Goal: Transaction & Acquisition: Purchase product/service

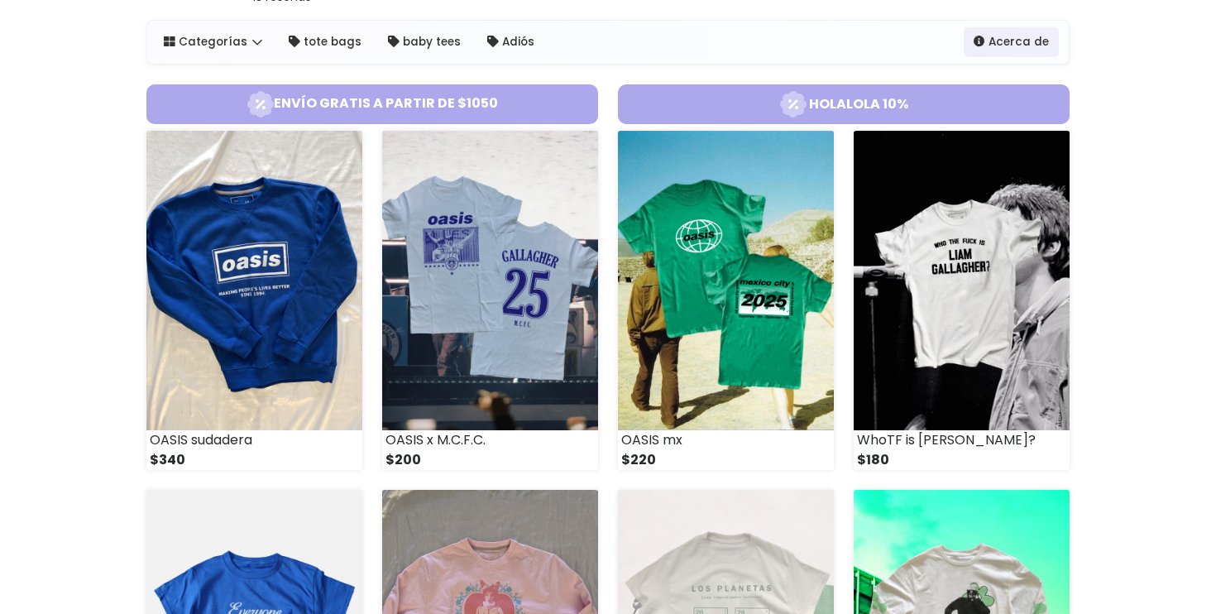
scroll to position [122, 0]
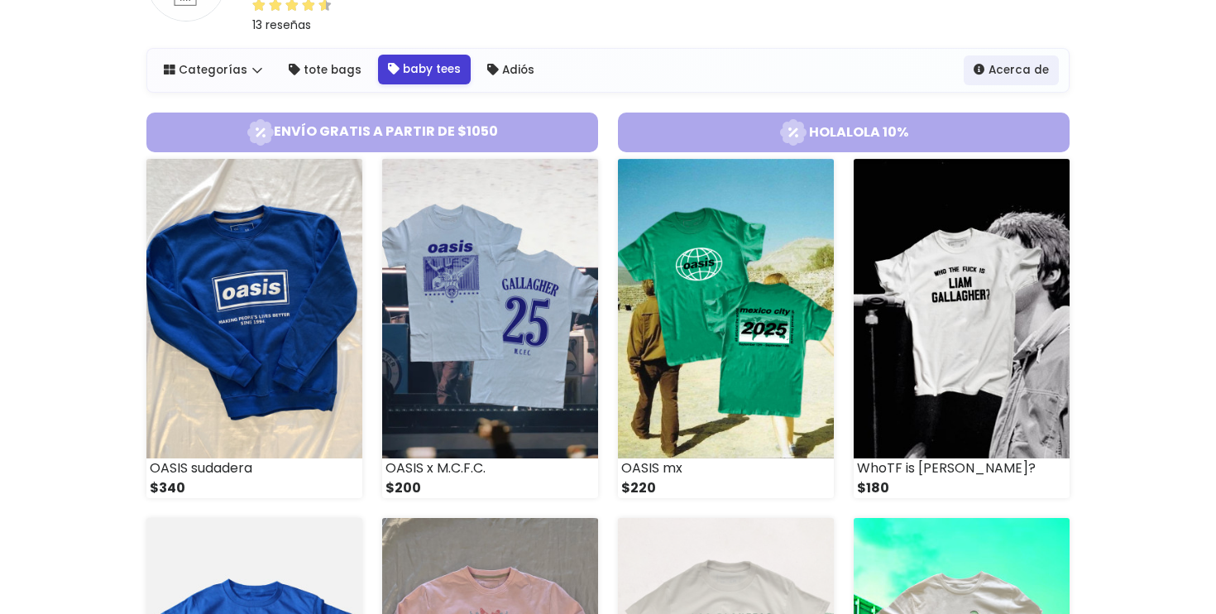
click at [416, 74] on link "baby tees" at bounding box center [424, 70] width 93 height 30
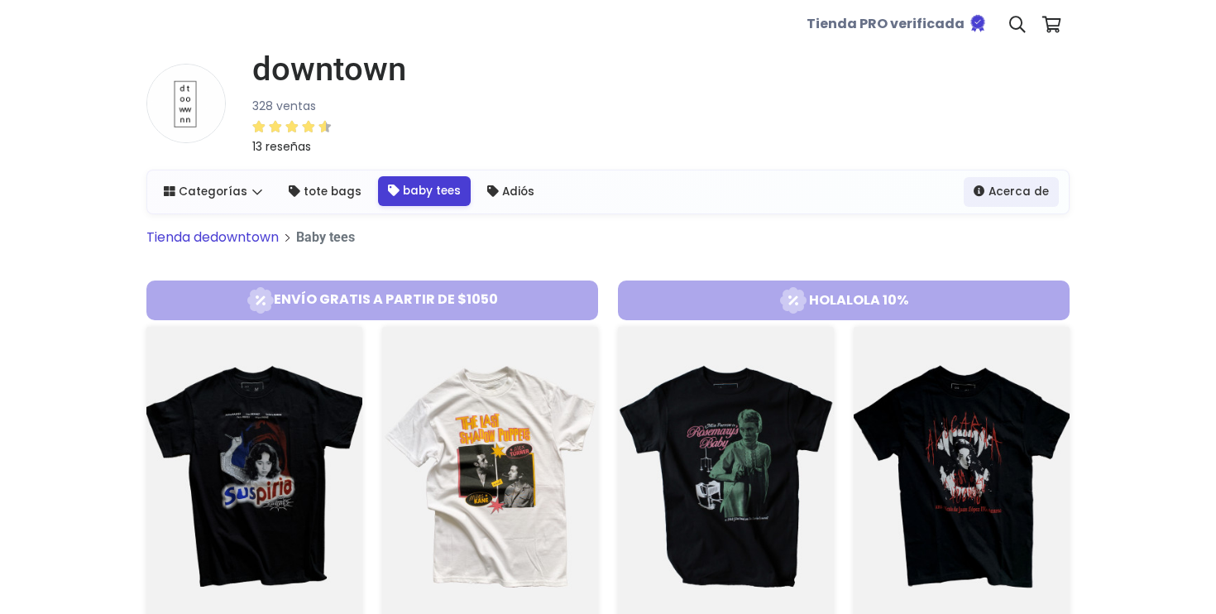
click at [399, 196] on link "baby tees" at bounding box center [424, 191] width 93 height 30
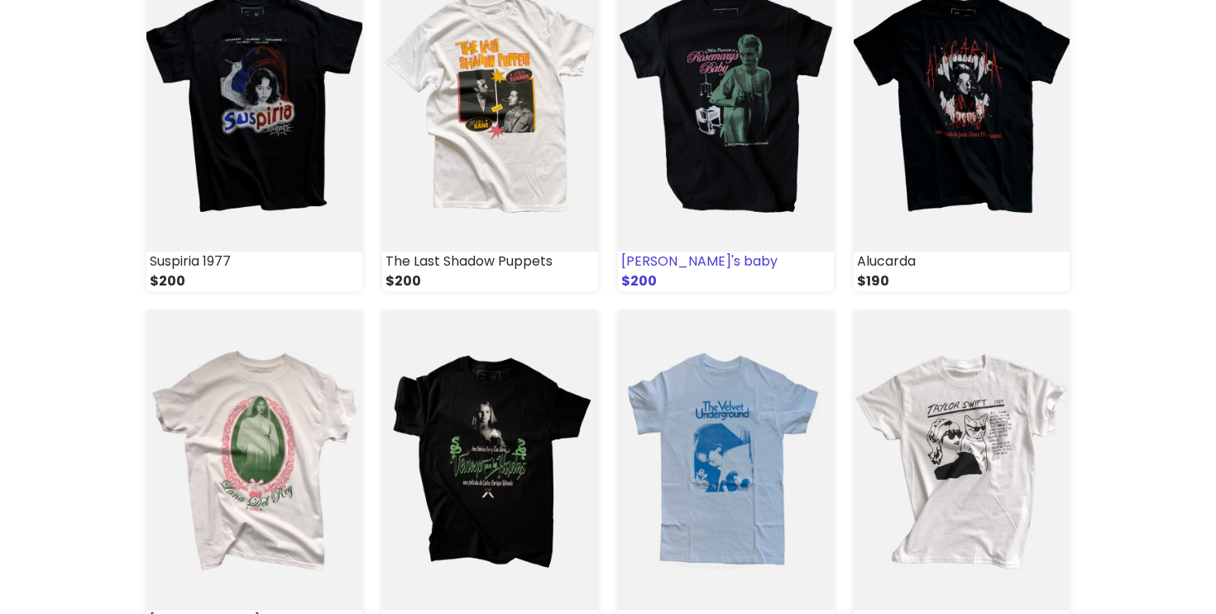
scroll to position [385, 0]
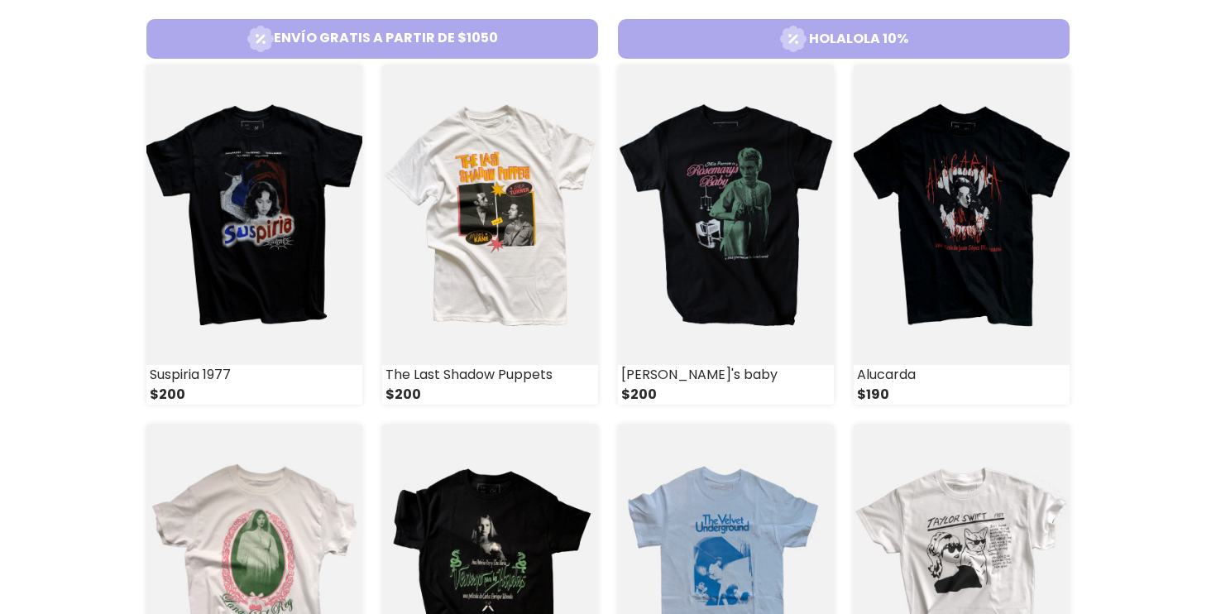
scroll to position [265, 0]
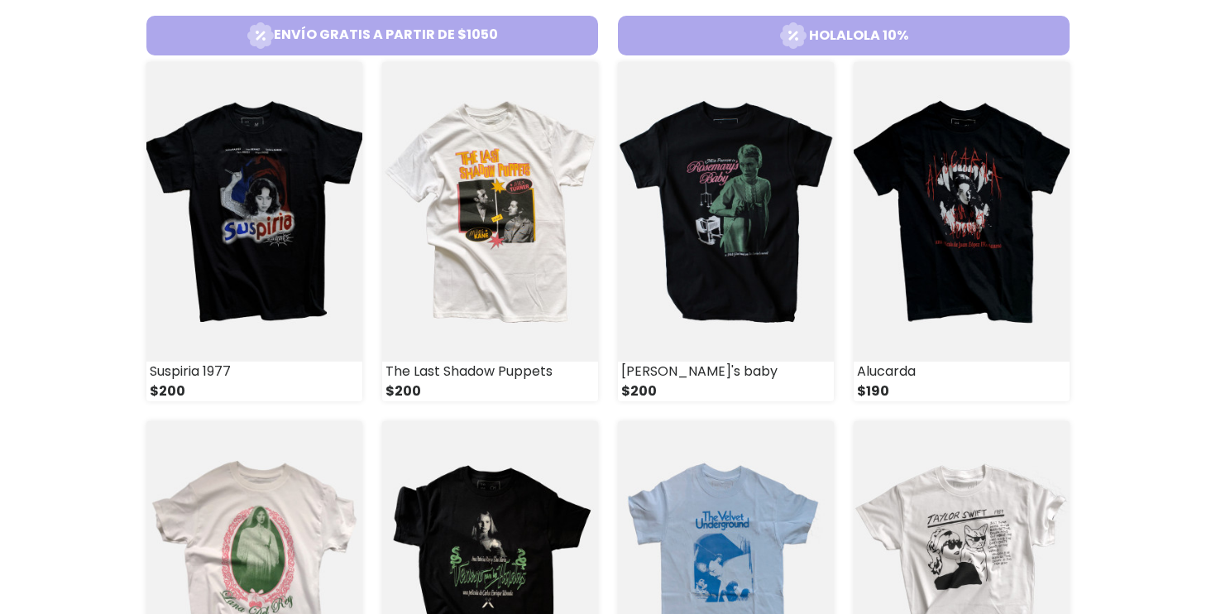
click at [805, 34] on icon at bounding box center [793, 35] width 26 height 26
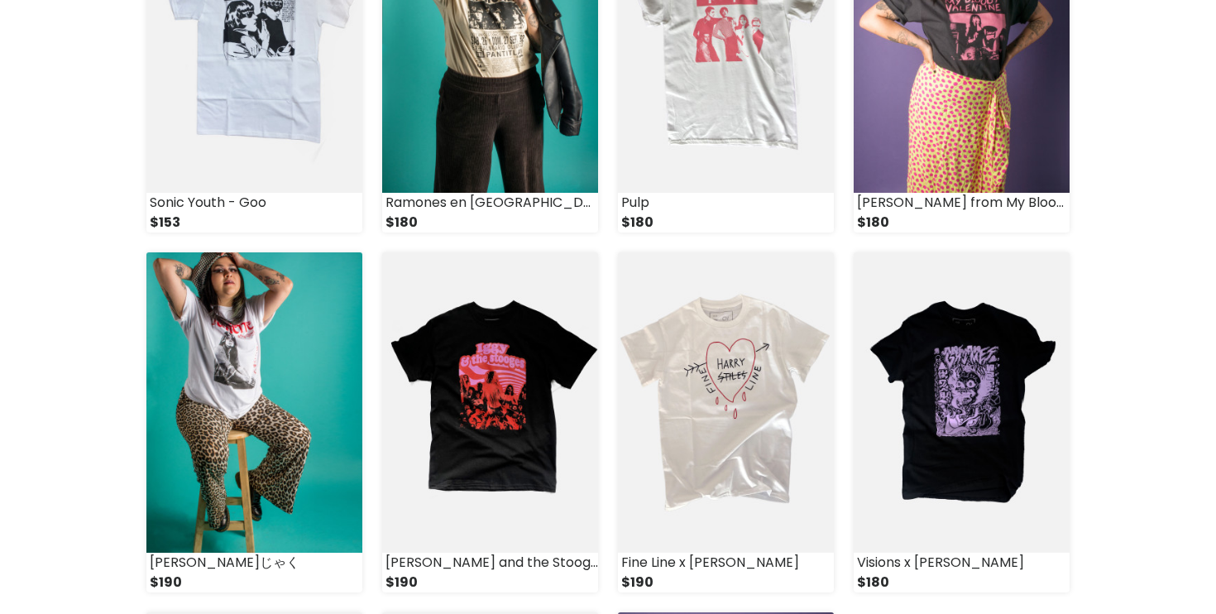
scroll to position [1147, 0]
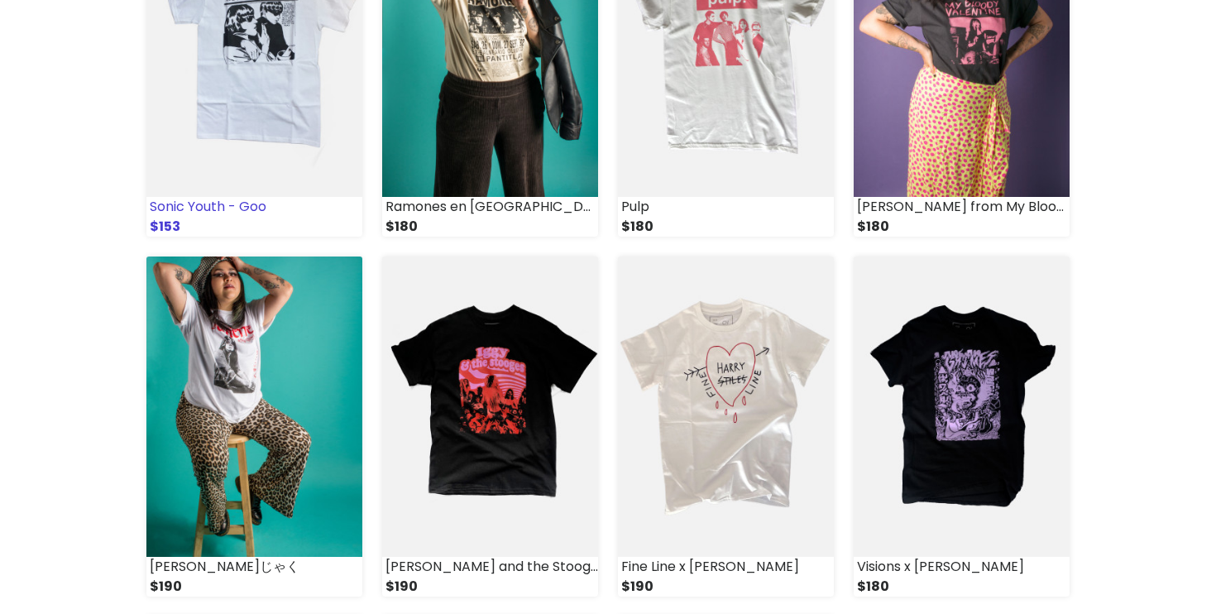
click at [232, 192] on img at bounding box center [254, 46] width 216 height 299
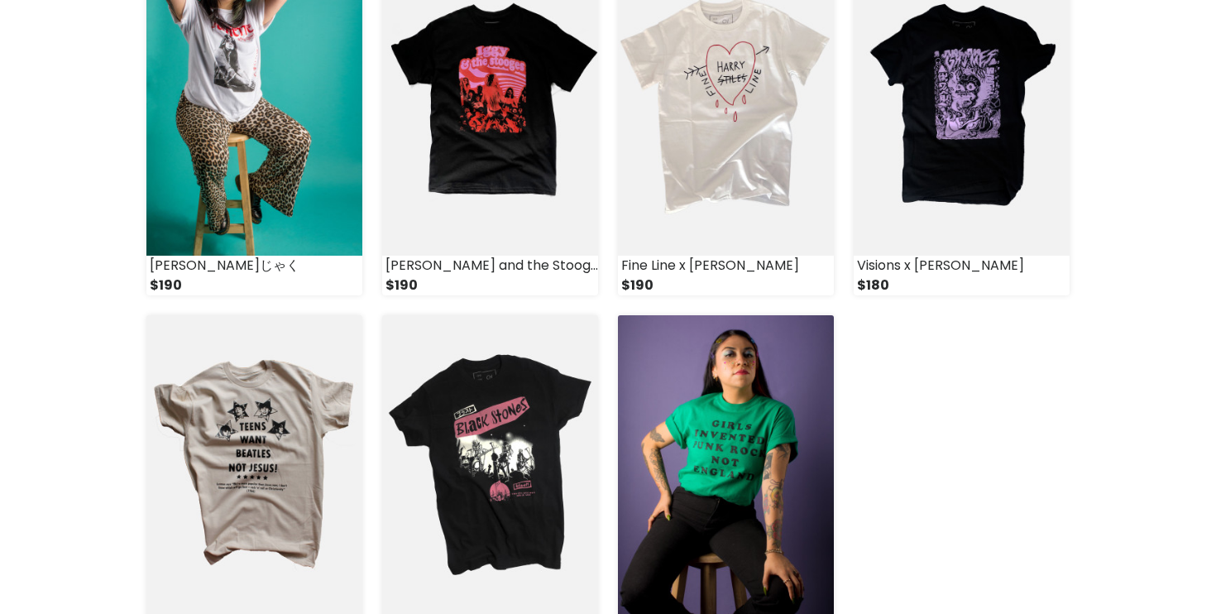
scroll to position [1464, 0]
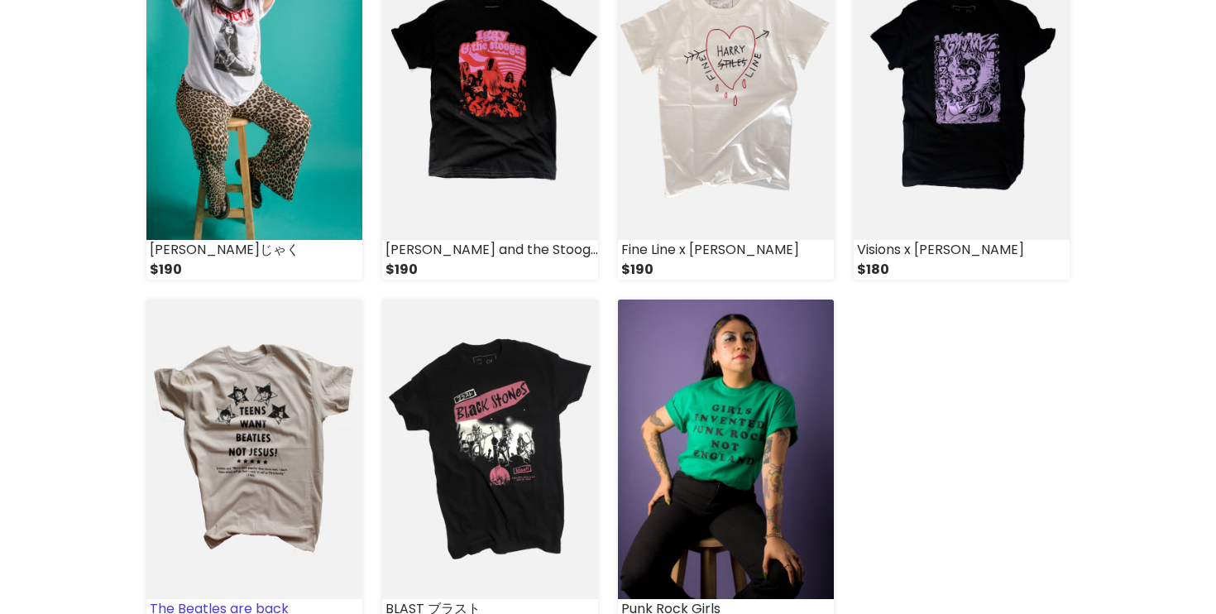
click at [294, 437] on img at bounding box center [254, 448] width 216 height 299
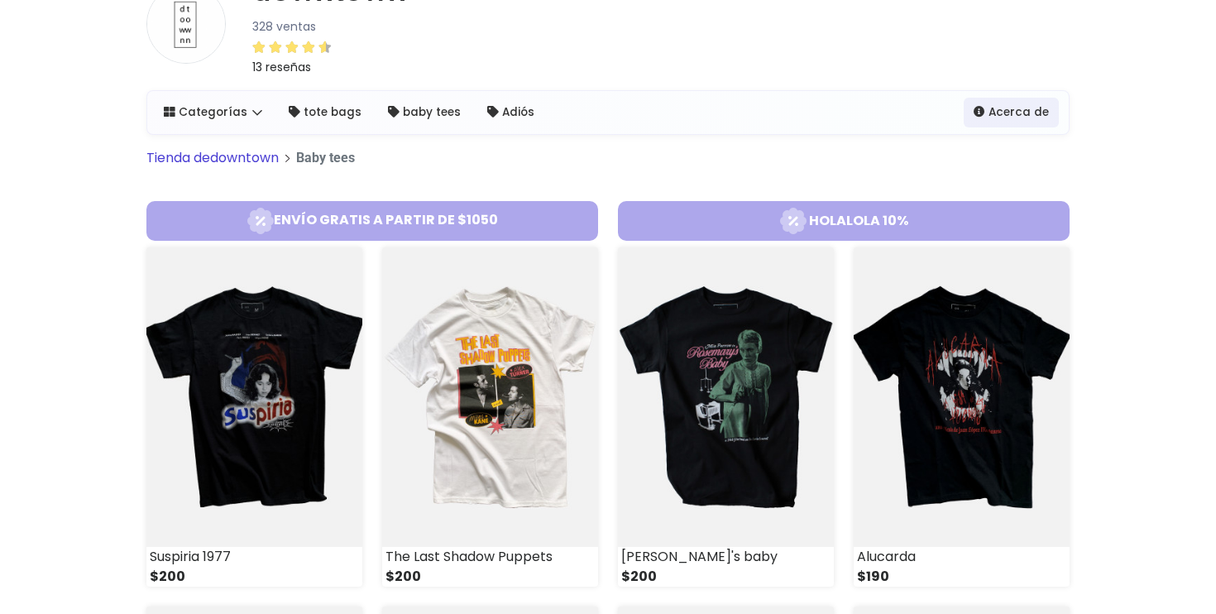
scroll to position [77, 0]
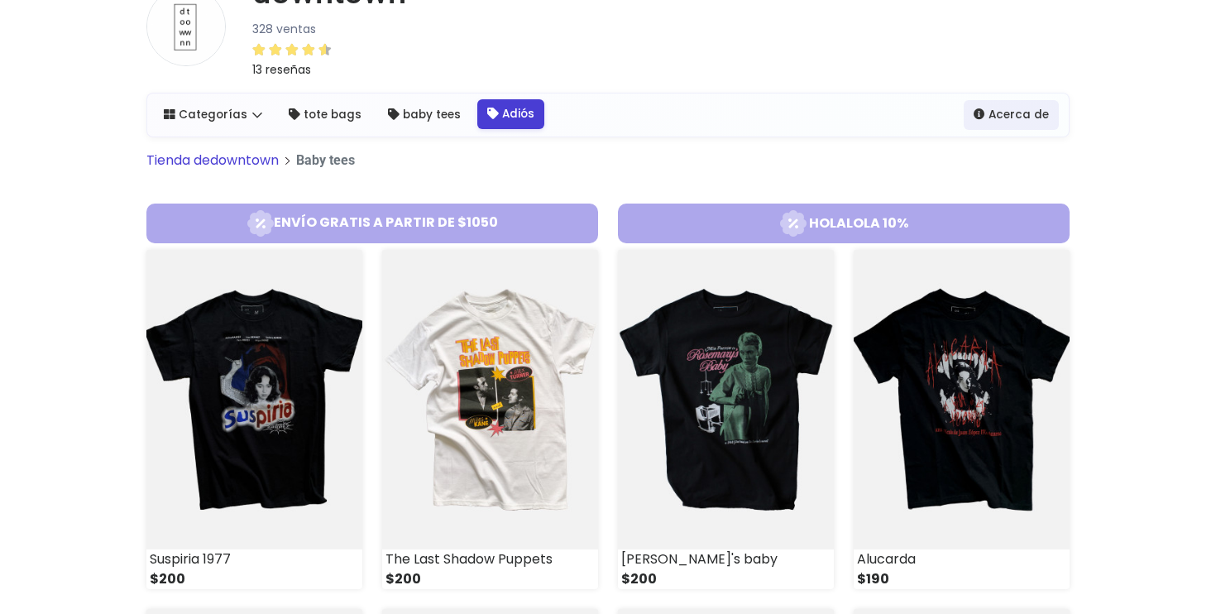
click at [510, 114] on link "Adiós" at bounding box center [510, 114] width 67 height 30
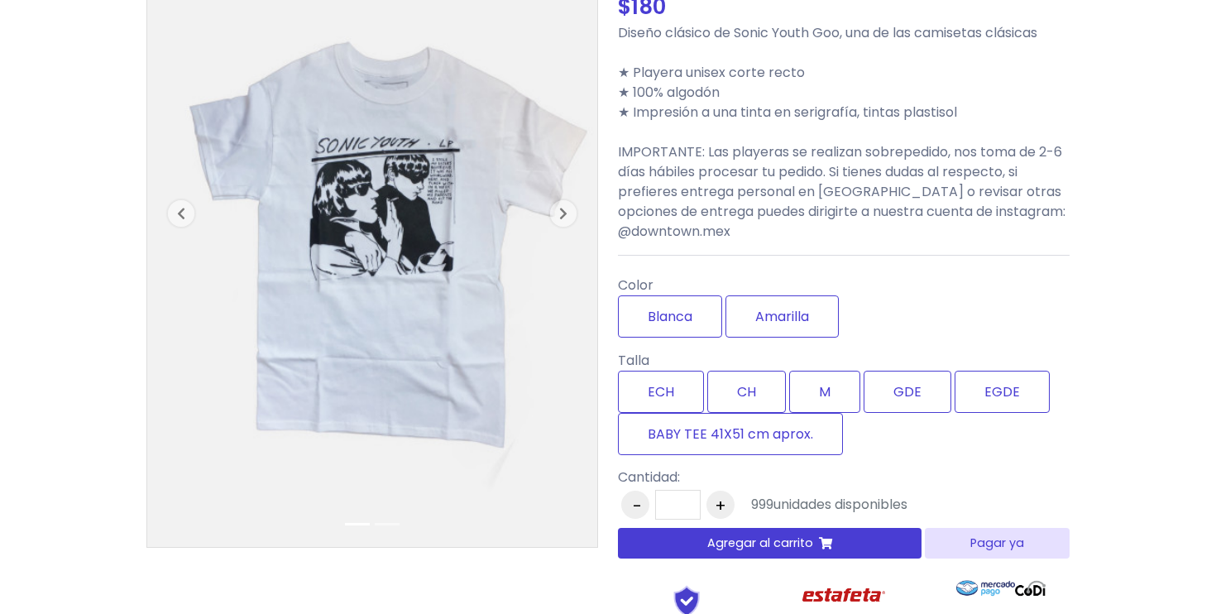
scroll to position [184, 0]
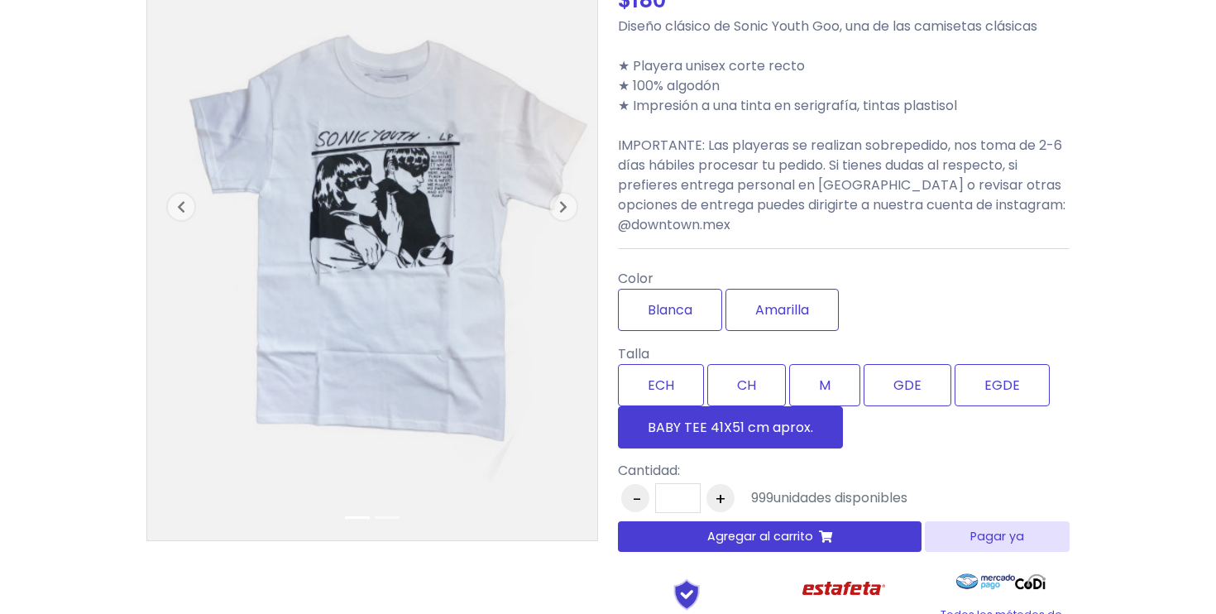
click at [739, 424] on label "BABY TEE 41X51 cm aprox." at bounding box center [730, 427] width 225 height 42
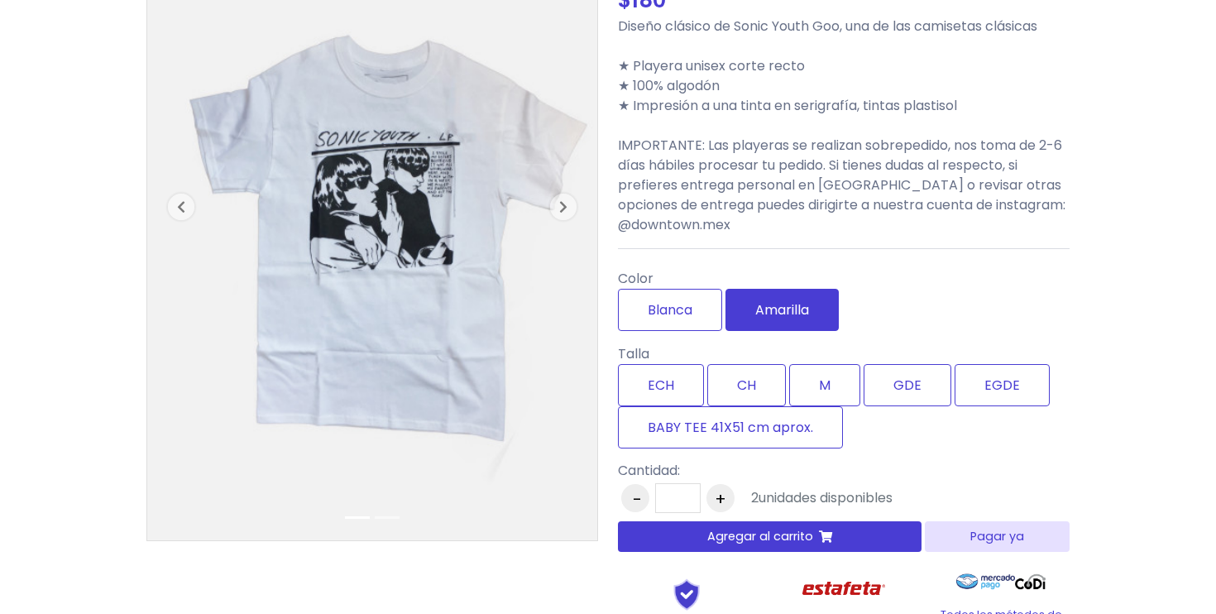
click at [763, 320] on label "Amarilla" at bounding box center [781, 310] width 113 height 42
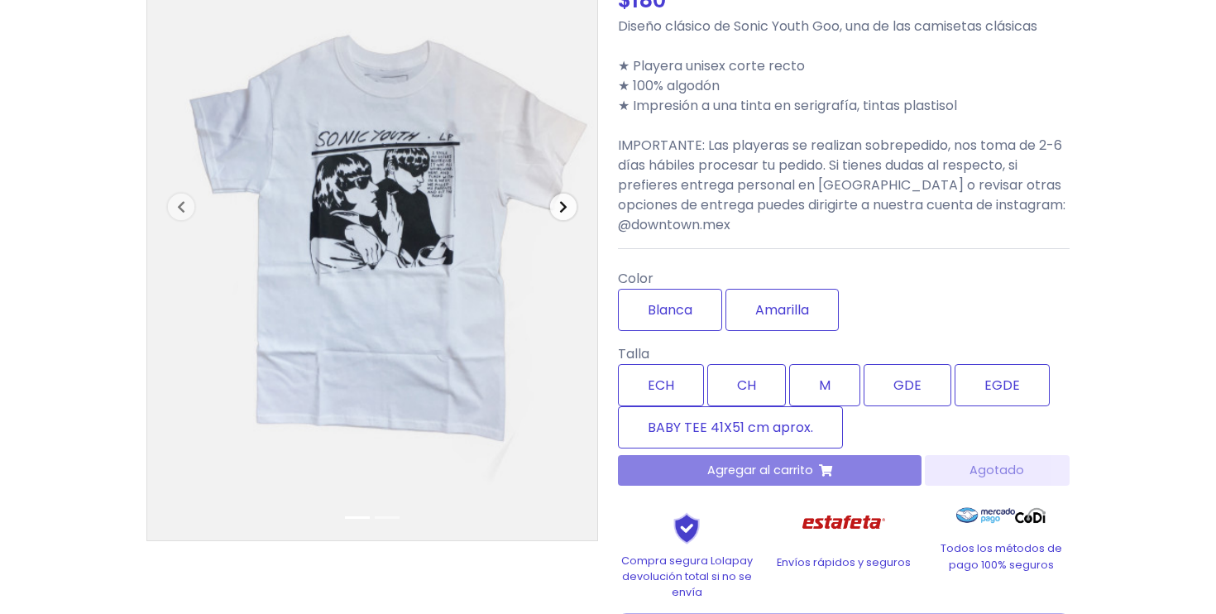
click at [552, 212] on span "button" at bounding box center [563, 207] width 26 height 26
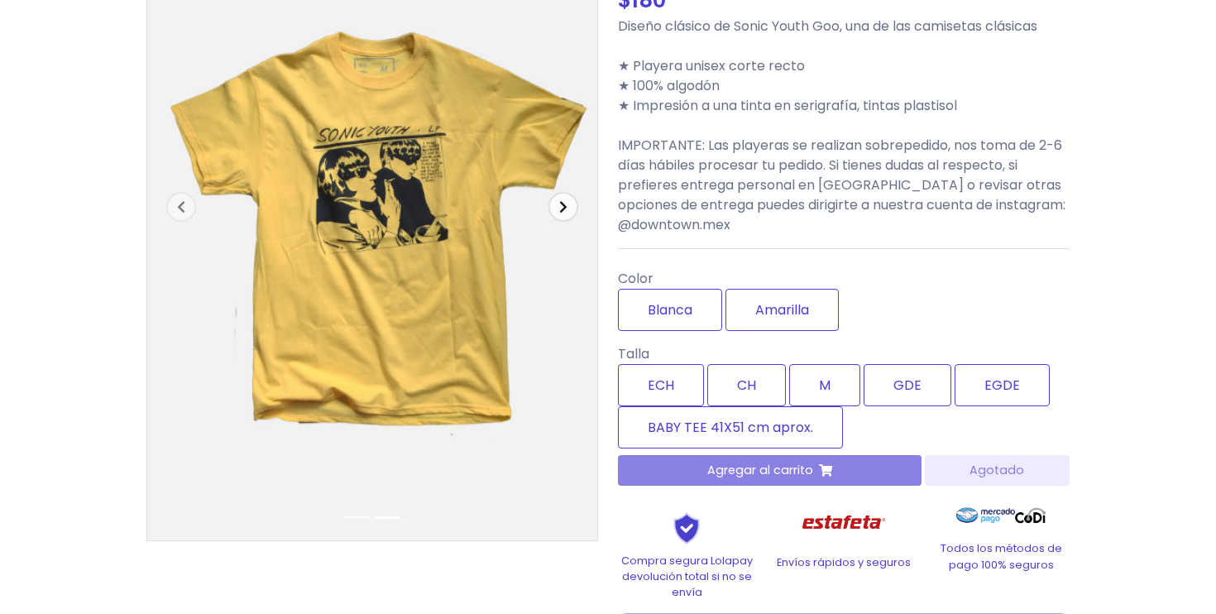
click at [562, 213] on icon "button" at bounding box center [563, 206] width 8 height 13
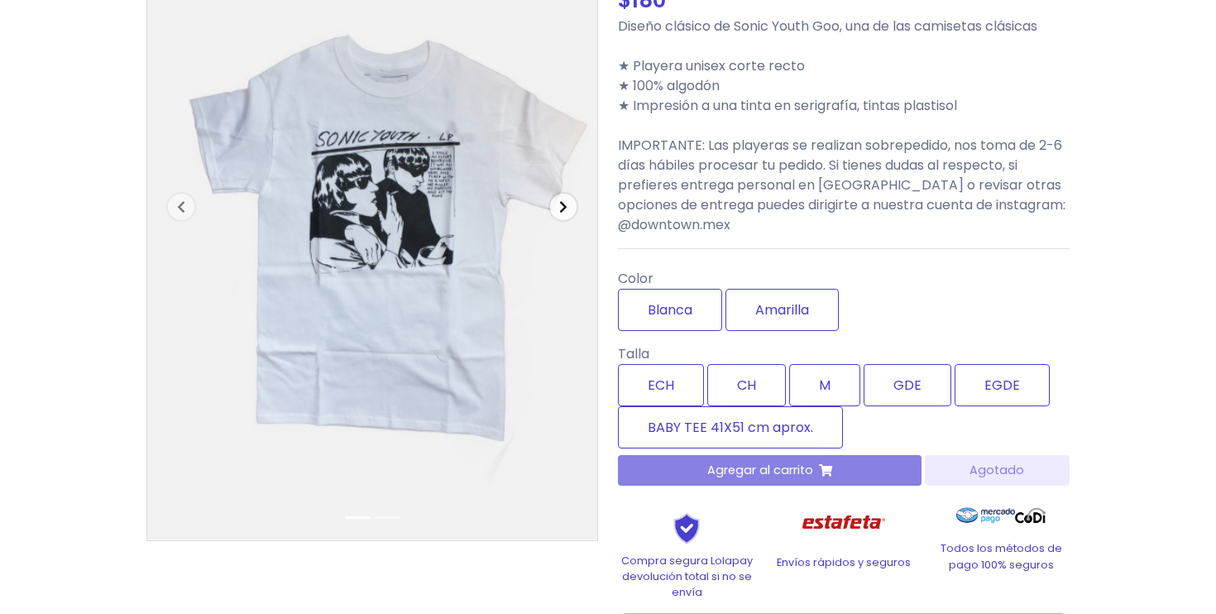
click at [562, 213] on icon "button" at bounding box center [563, 206] width 8 height 13
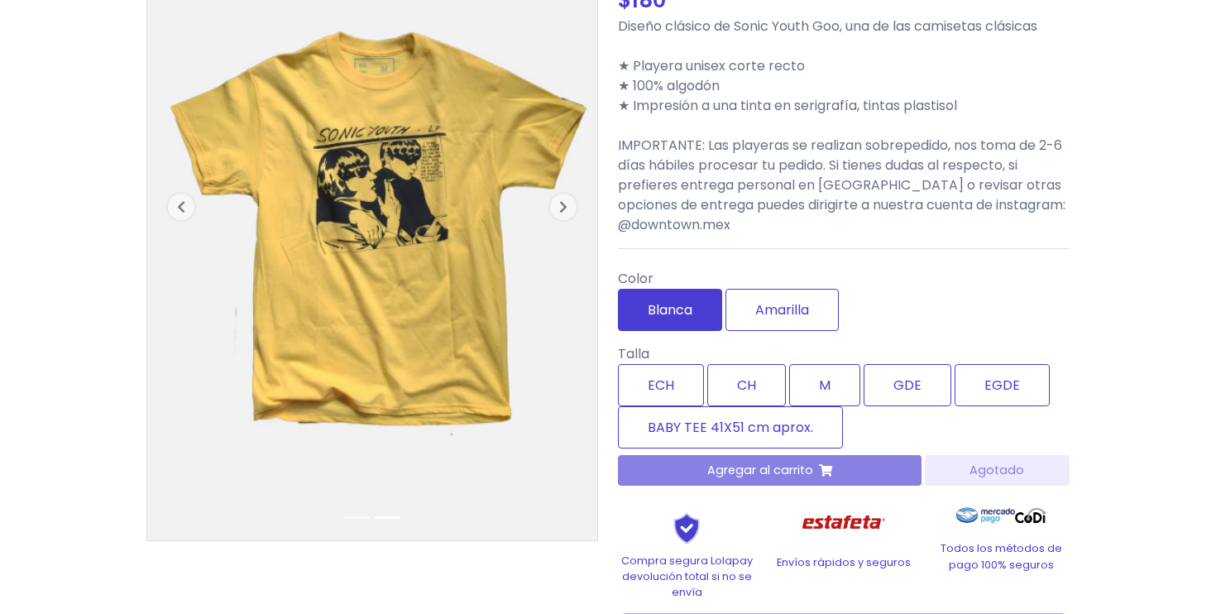
click at [685, 313] on label "Blanca" at bounding box center [670, 310] width 104 height 42
type input "*"
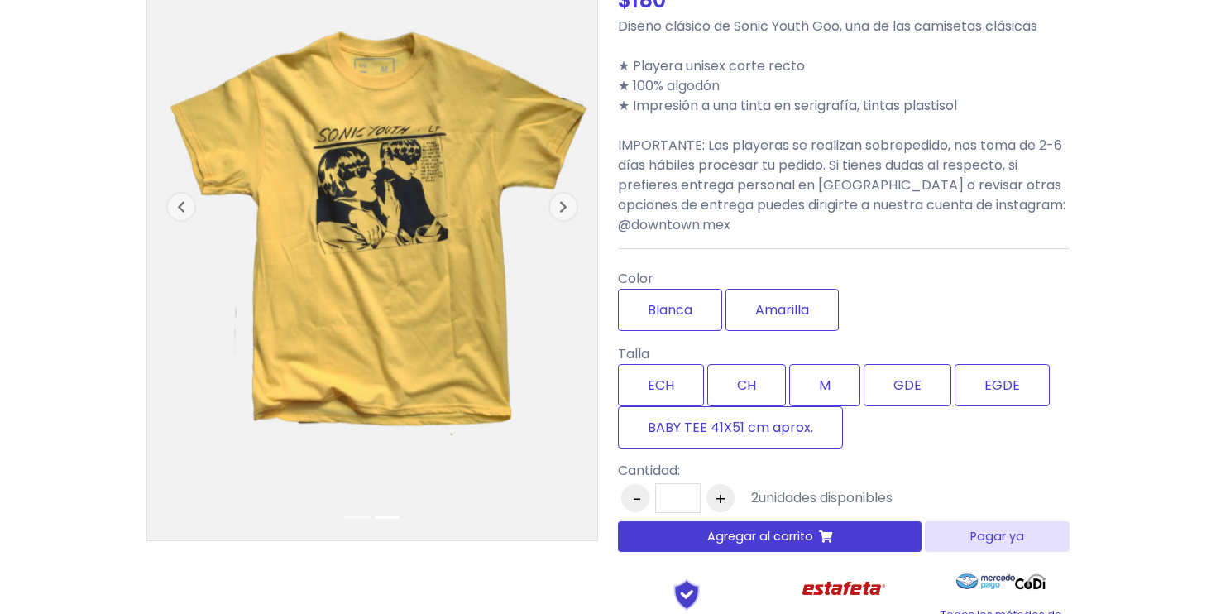
click at [1113, 328] on div "Tienda de downtown S. XX Sonic Youth - Goo Previous $ M" at bounding box center [608, 527] width 1216 height 1285
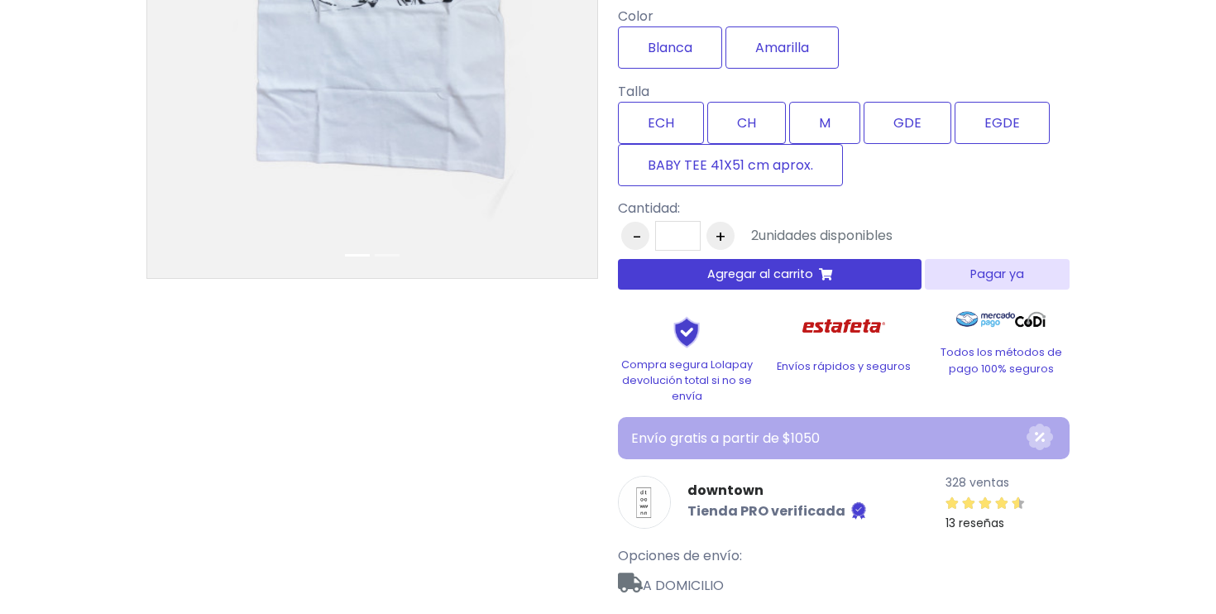
scroll to position [466, 0]
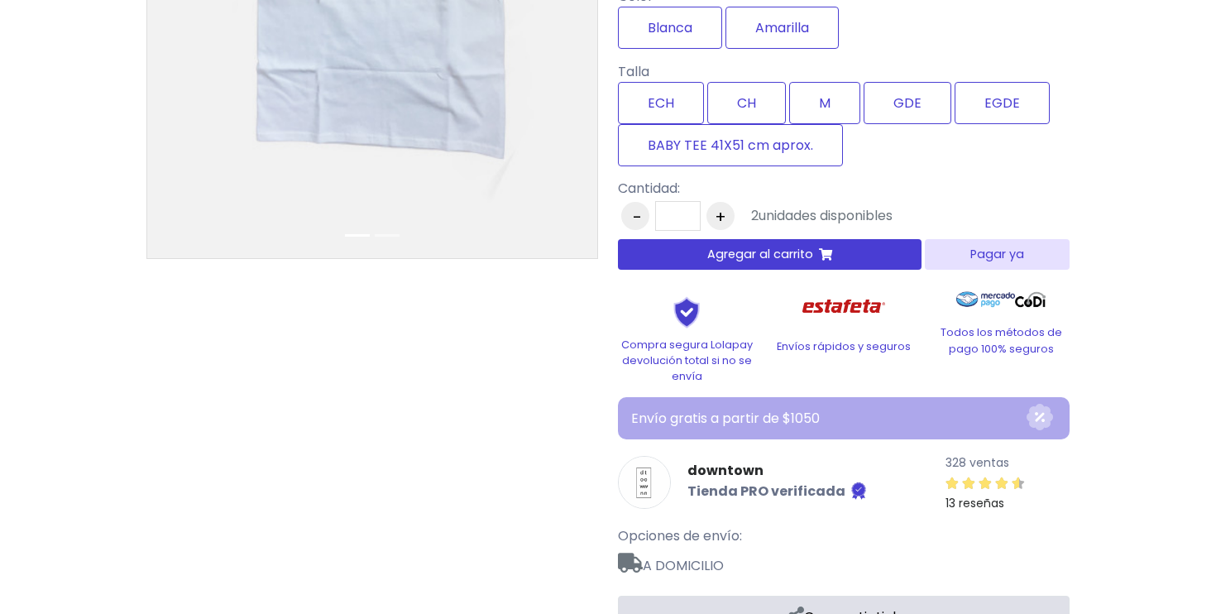
click at [840, 256] on button "Agregar al carrito" at bounding box center [770, 254] width 304 height 31
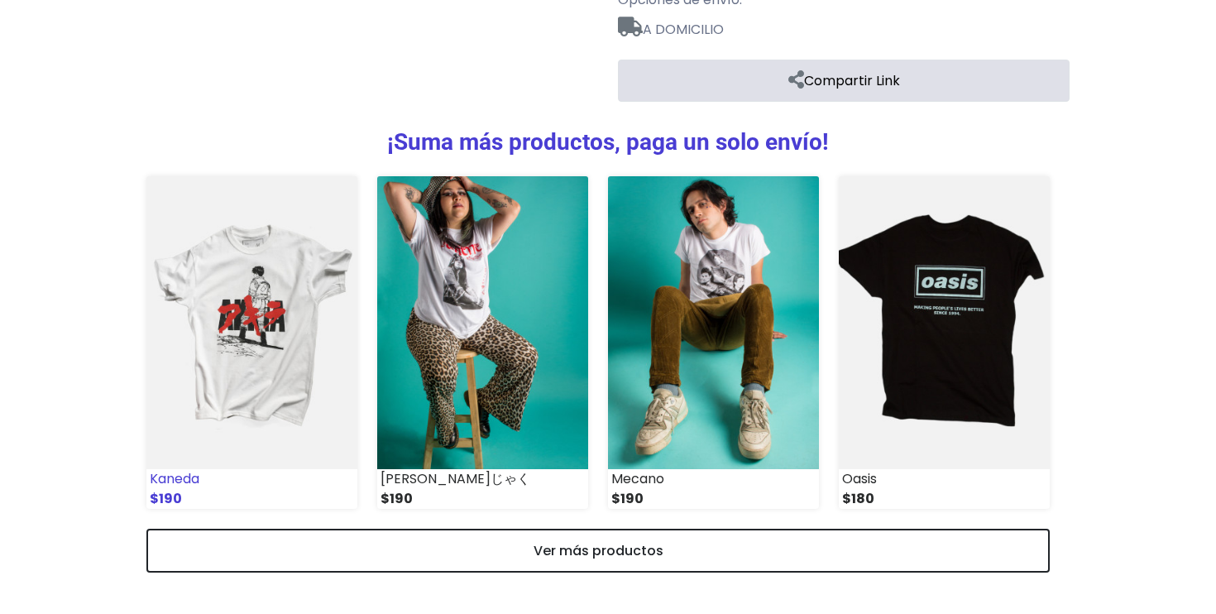
scroll to position [1016, 0]
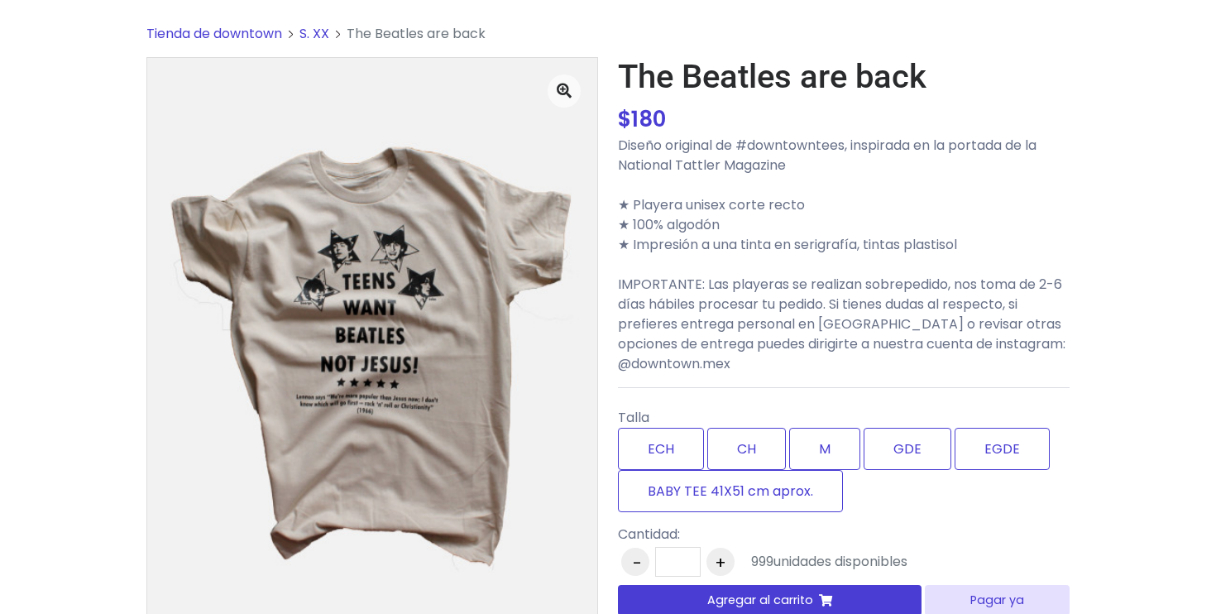
scroll to position [65, 0]
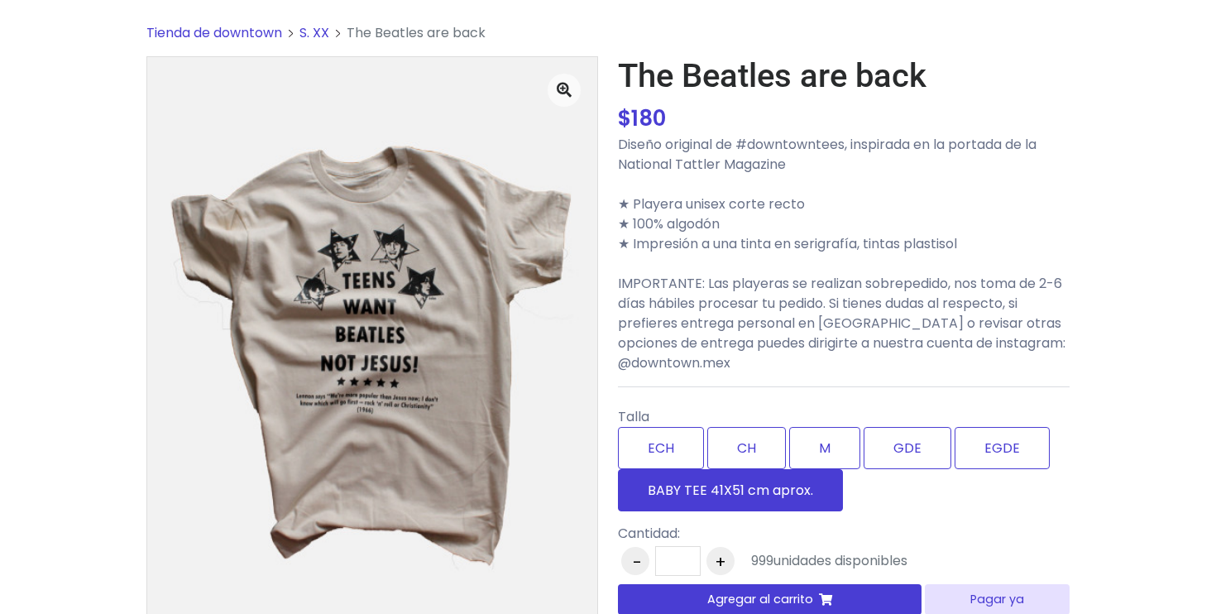
click at [695, 500] on label "BABY TEE 41X51 cm aprox." at bounding box center [730, 490] width 225 height 42
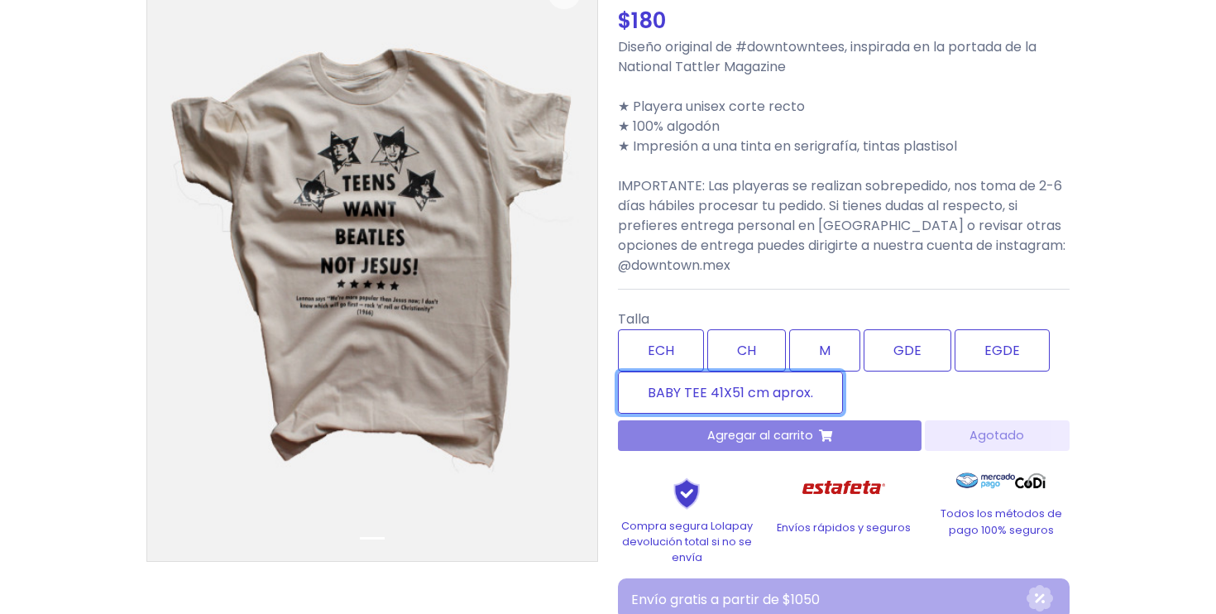
scroll to position [168, 0]
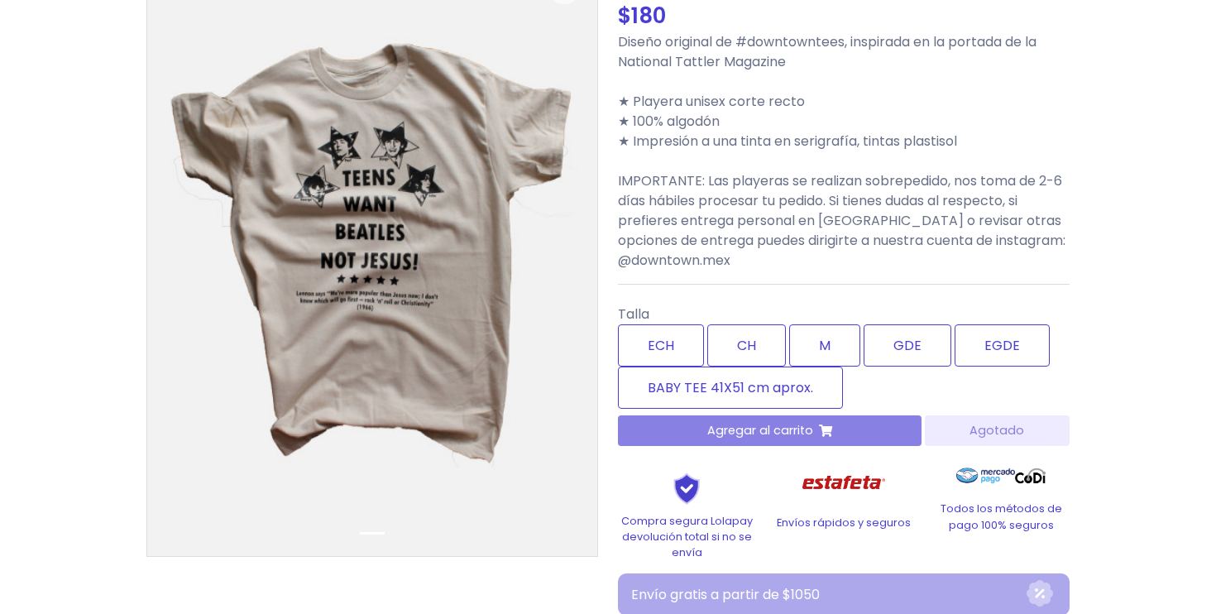
click at [1130, 367] on div "Tienda de downtown S. XX The Beatles are back $ 180 180" at bounding box center [608, 483] width 1216 height 1164
click at [782, 438] on div "Agregar al carrito Agotado" at bounding box center [844, 430] width 452 height 31
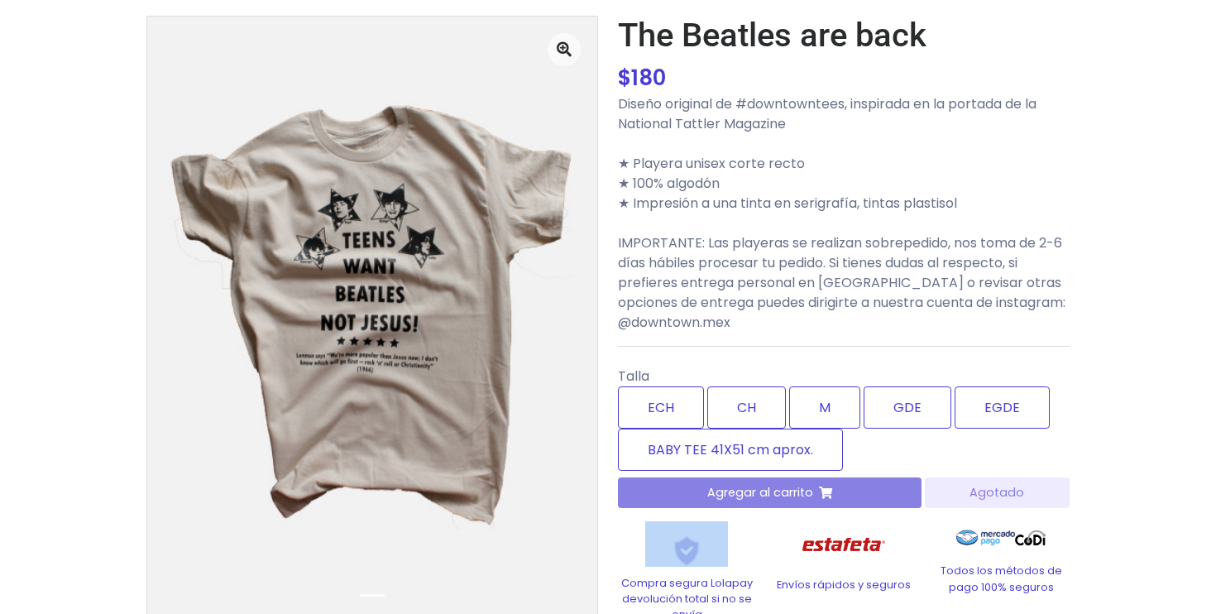
scroll to position [0, 0]
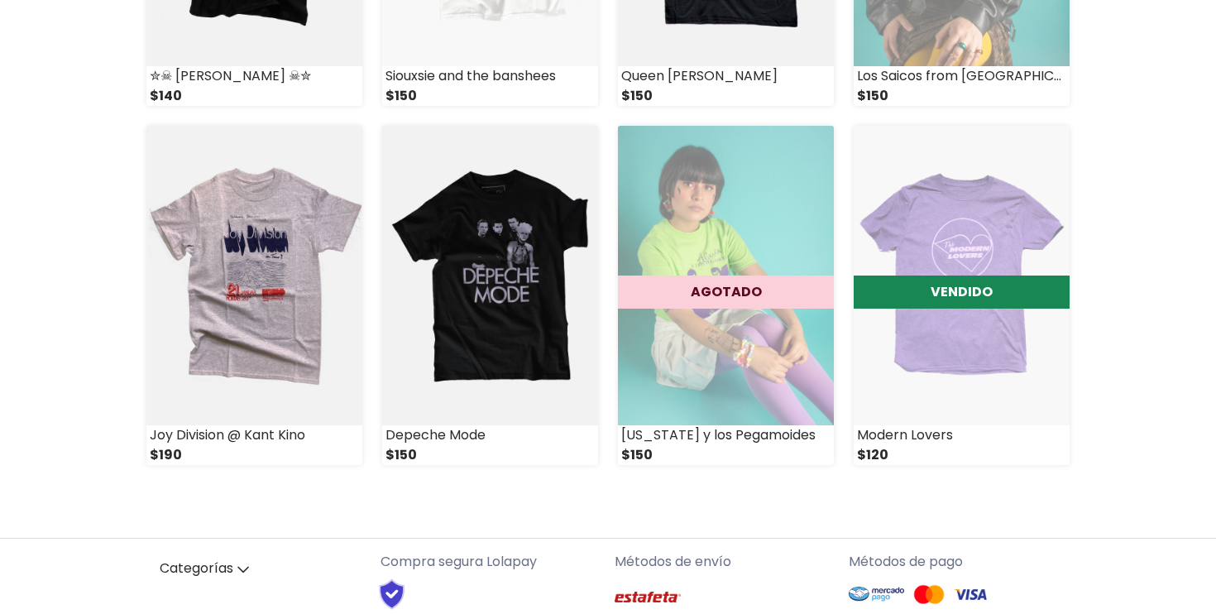
scroll to position [925, 0]
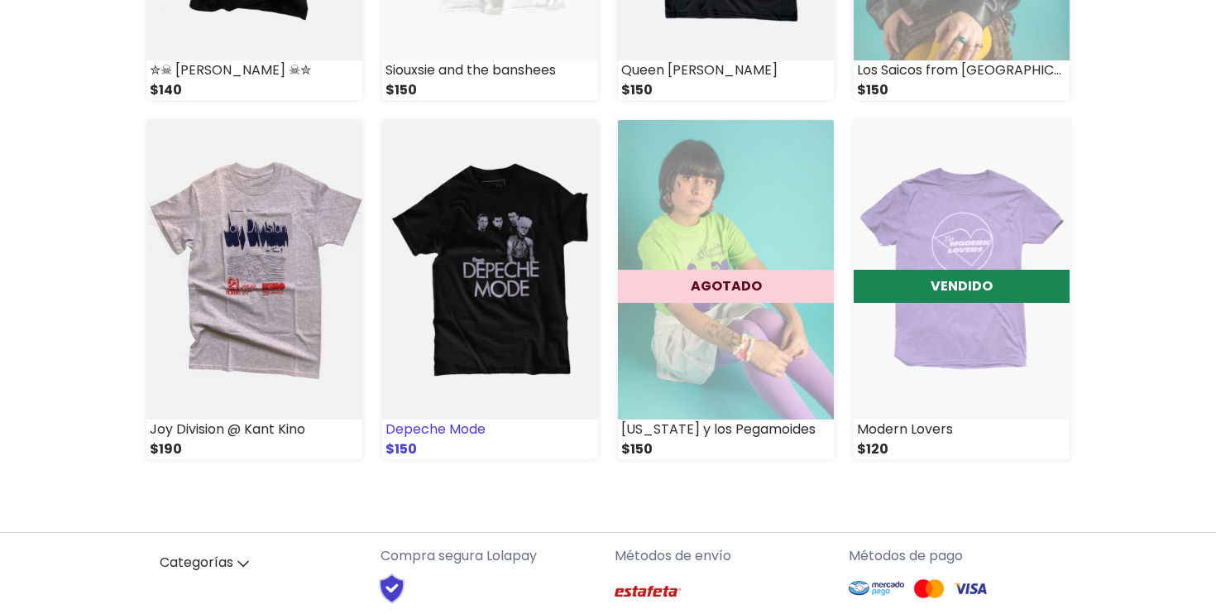
click at [533, 274] on img at bounding box center [490, 269] width 216 height 299
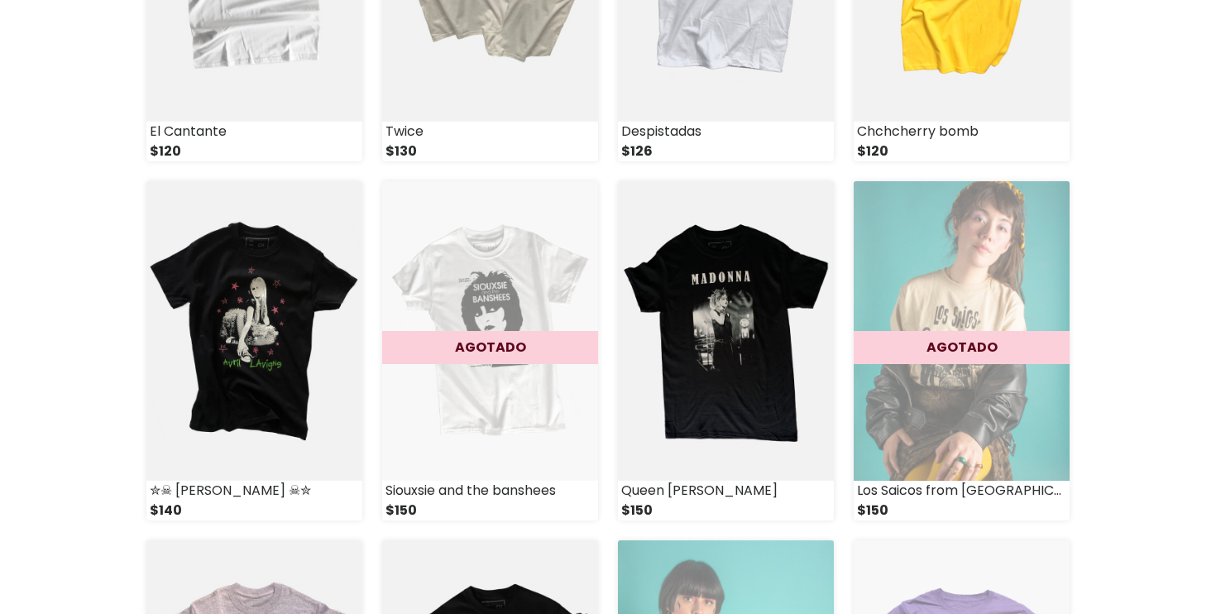
scroll to position [0, 0]
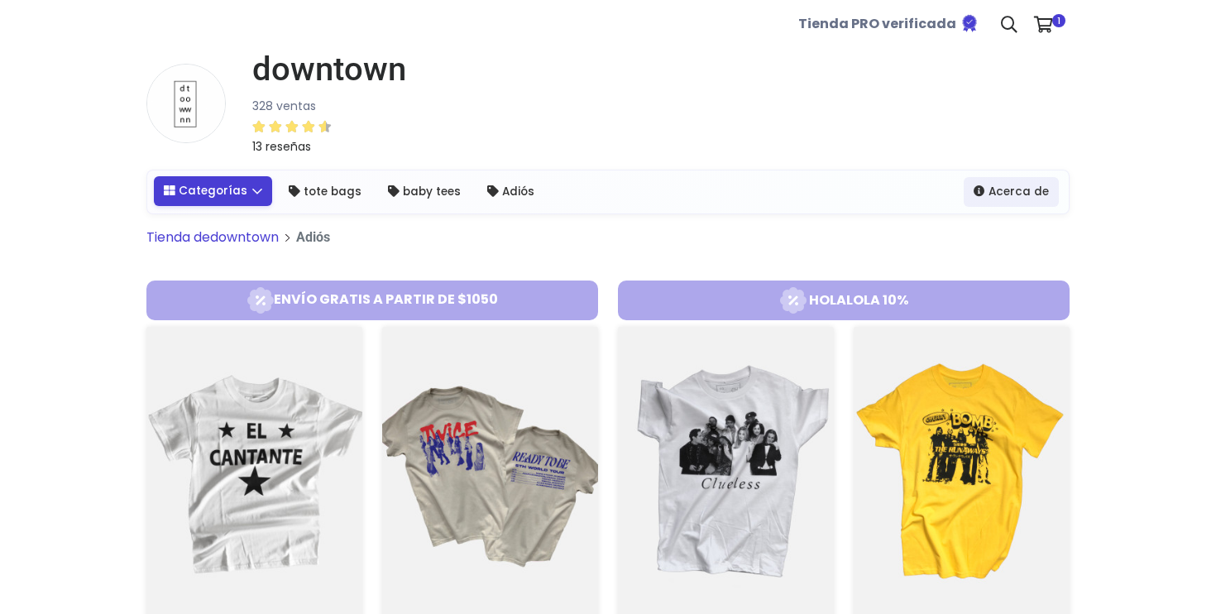
click at [240, 191] on link "Categorías" at bounding box center [213, 191] width 118 height 30
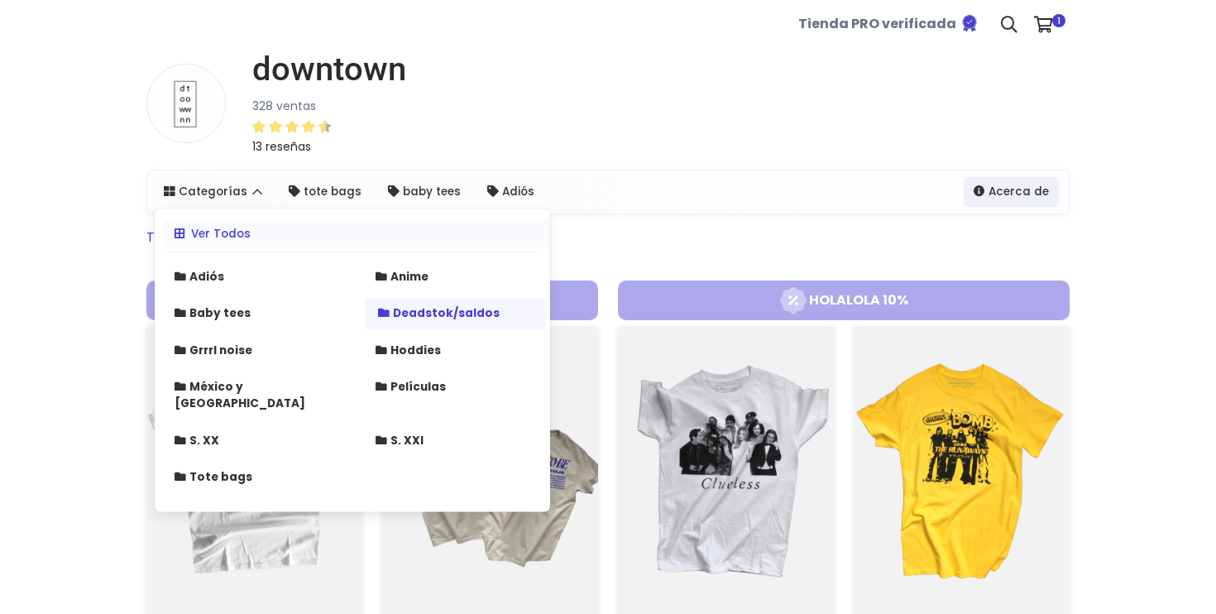
click at [419, 319] on strong "Deadstok/saldos" at bounding box center [446, 313] width 107 height 16
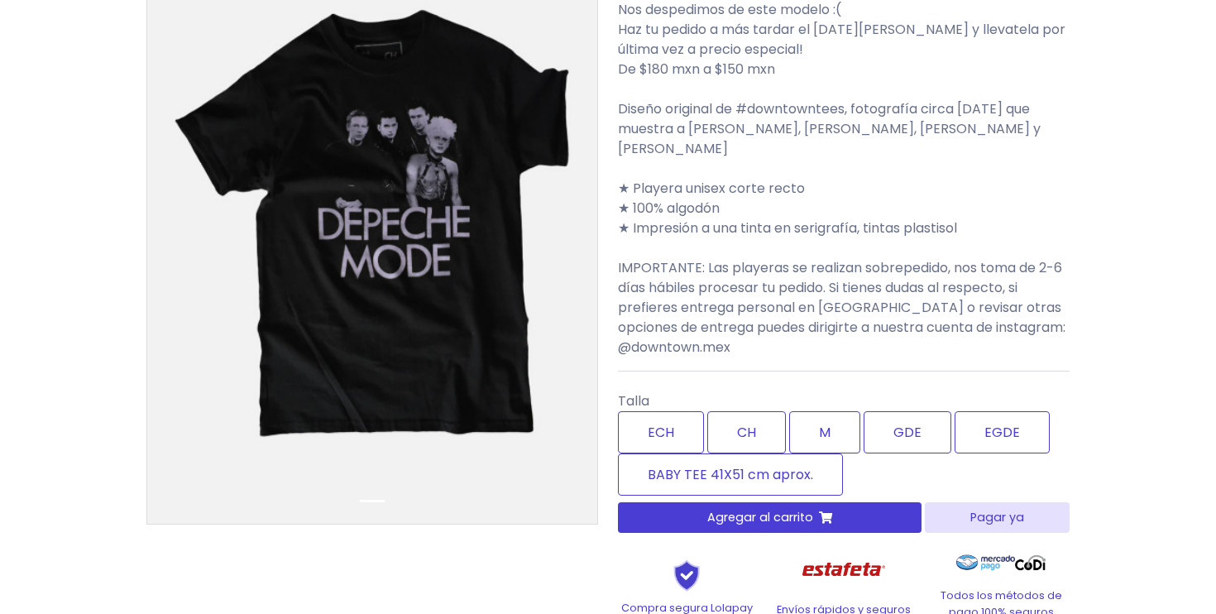
scroll to position [204, 0]
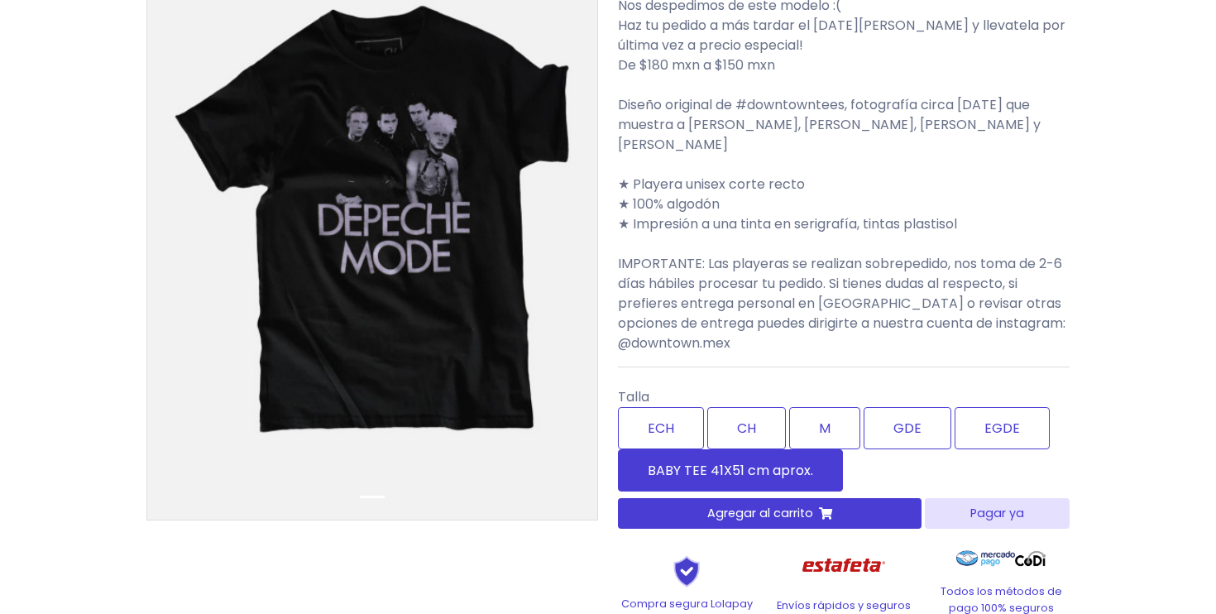
click at [727, 459] on label "BABY TEE 41X51 cm aprox." at bounding box center [730, 470] width 225 height 42
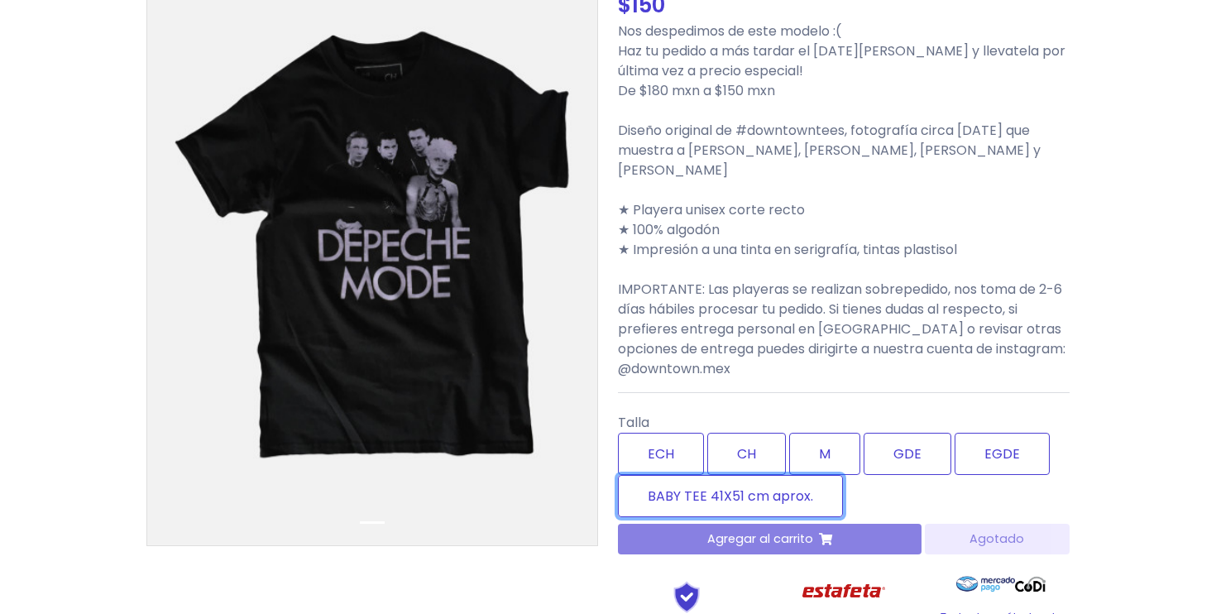
scroll to position [161, 0]
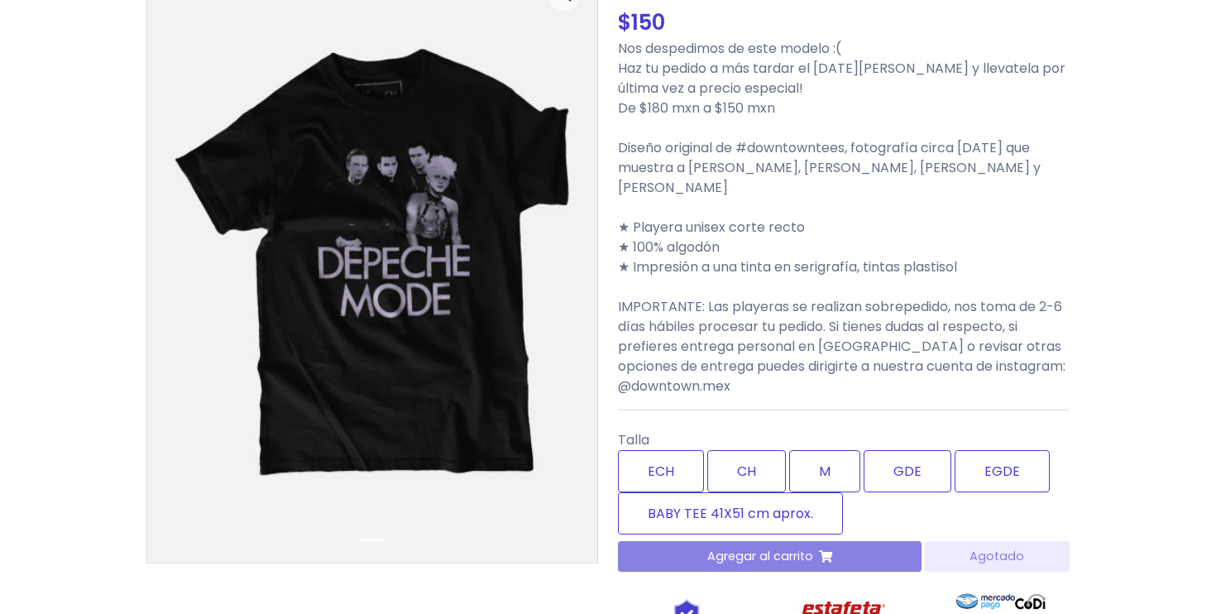
click at [847, 541] on div "Agregar al carrito [GEOGRAPHIC_DATA]" at bounding box center [844, 556] width 452 height 31
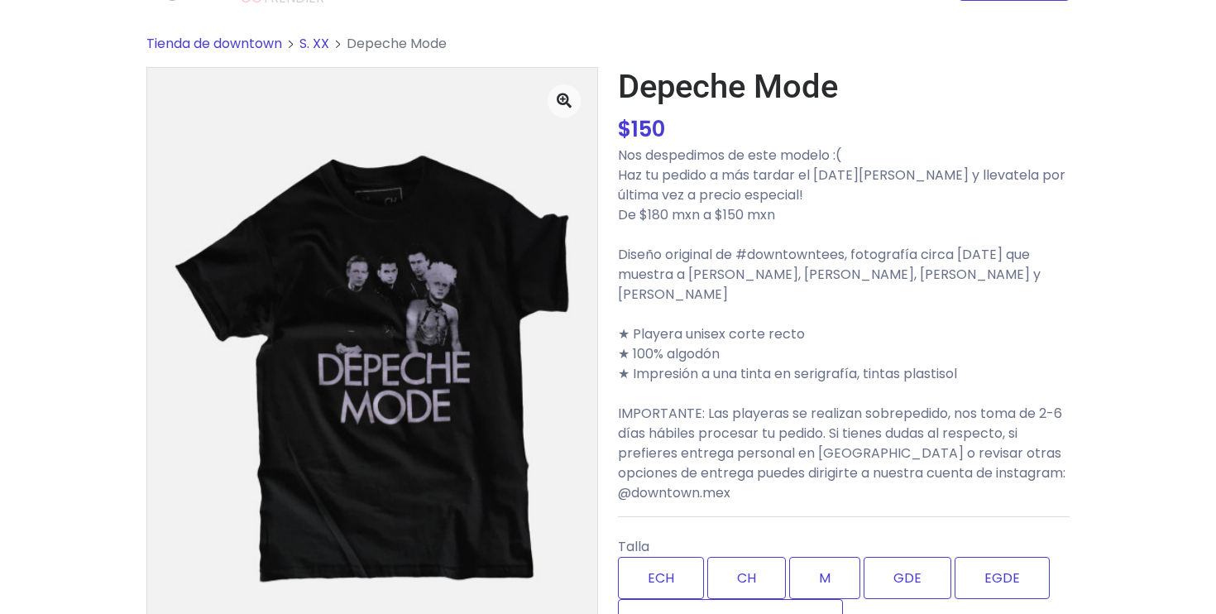
scroll to position [0, 0]
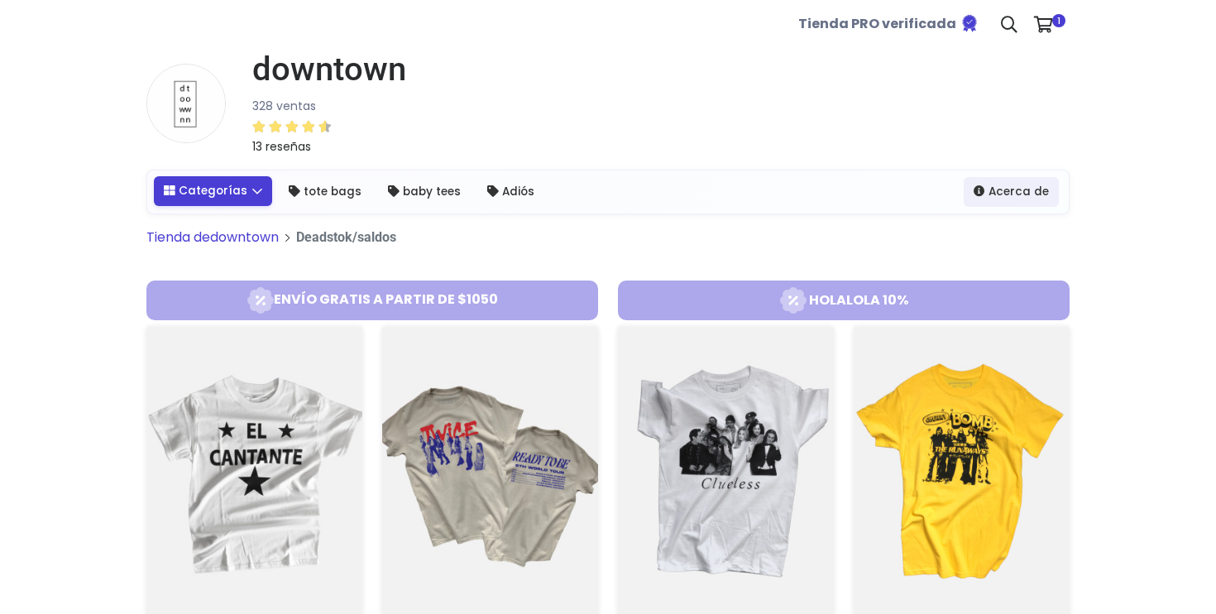
click at [241, 190] on link "Categorías" at bounding box center [213, 191] width 118 height 30
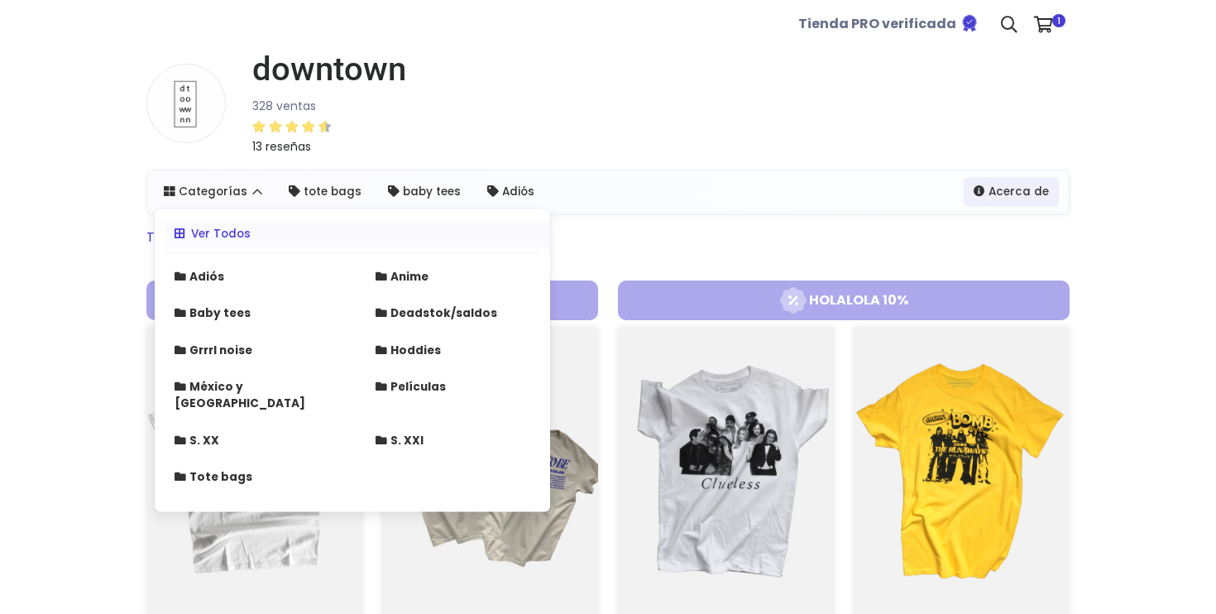
click at [237, 370] on div "Adiós Anime Baby tees Deadstok/saldos Grrrl noise S. XX" at bounding box center [352, 380] width 415 height 251
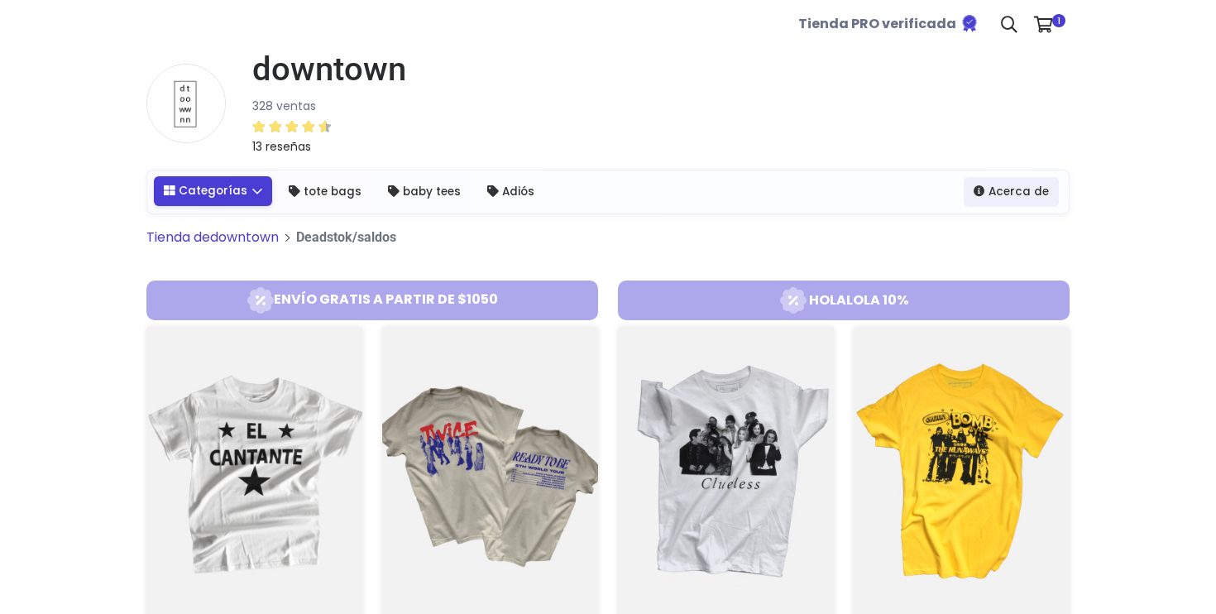
click at [236, 204] on link "Categorías" at bounding box center [213, 191] width 118 height 30
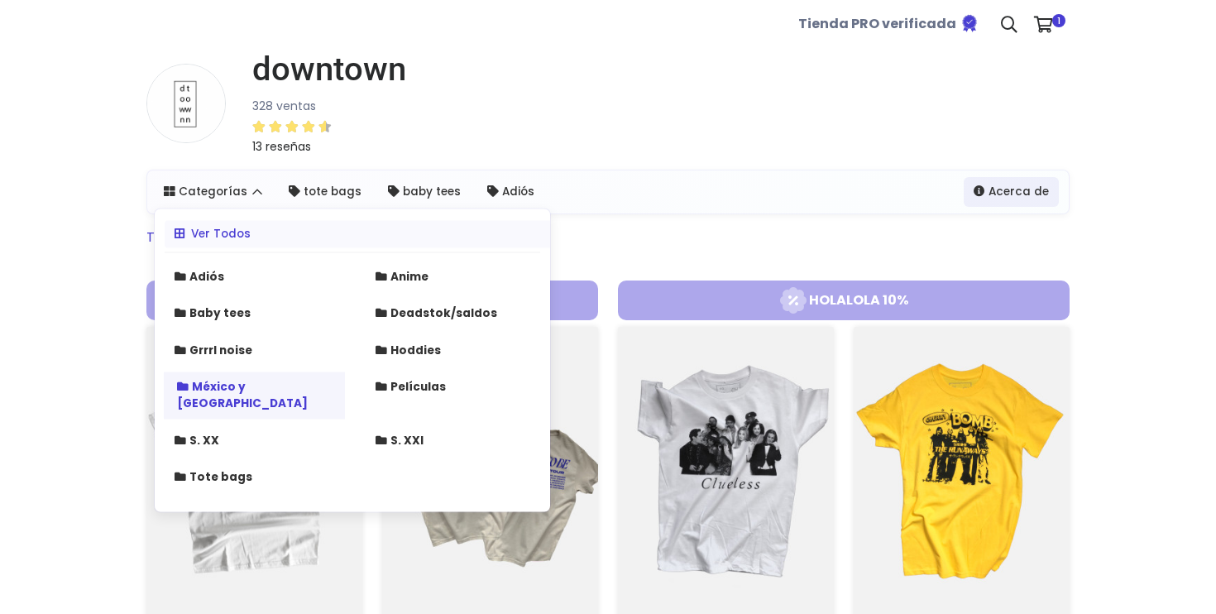
click at [241, 385] on strong "México y [GEOGRAPHIC_DATA]" at bounding box center [242, 394] width 131 height 32
